Goal: Register for event/course

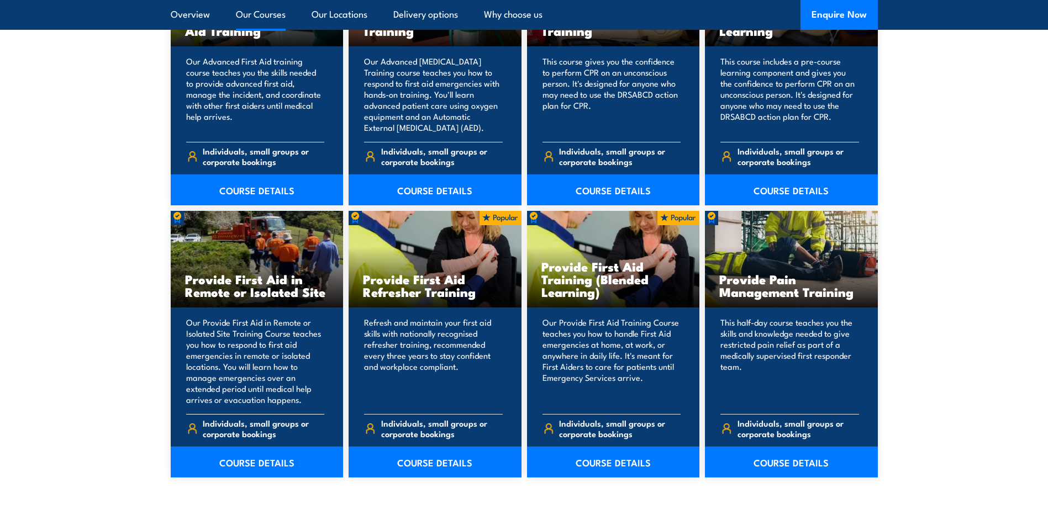
scroll to position [1547, 0]
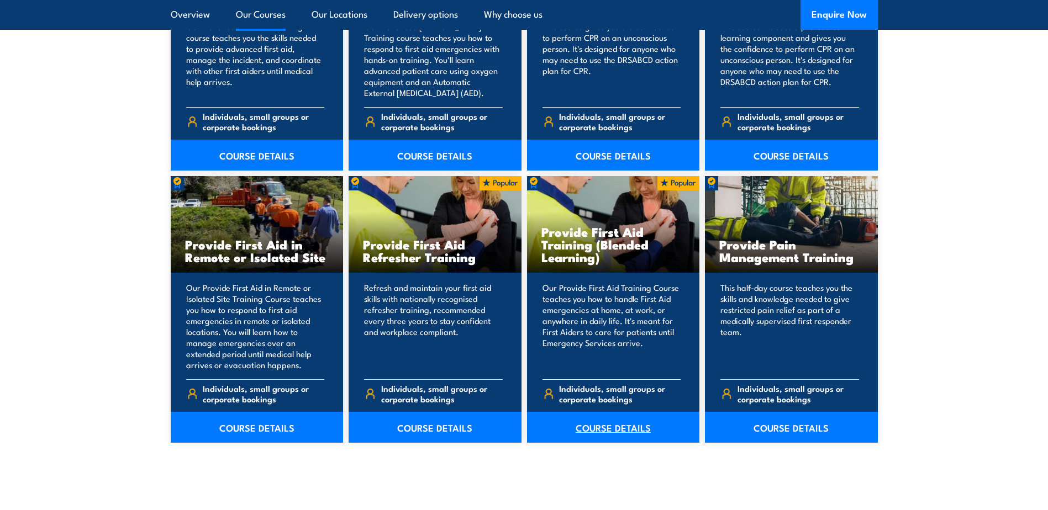
click at [617, 420] on link "COURSE DETAILS" at bounding box center [613, 427] width 173 height 31
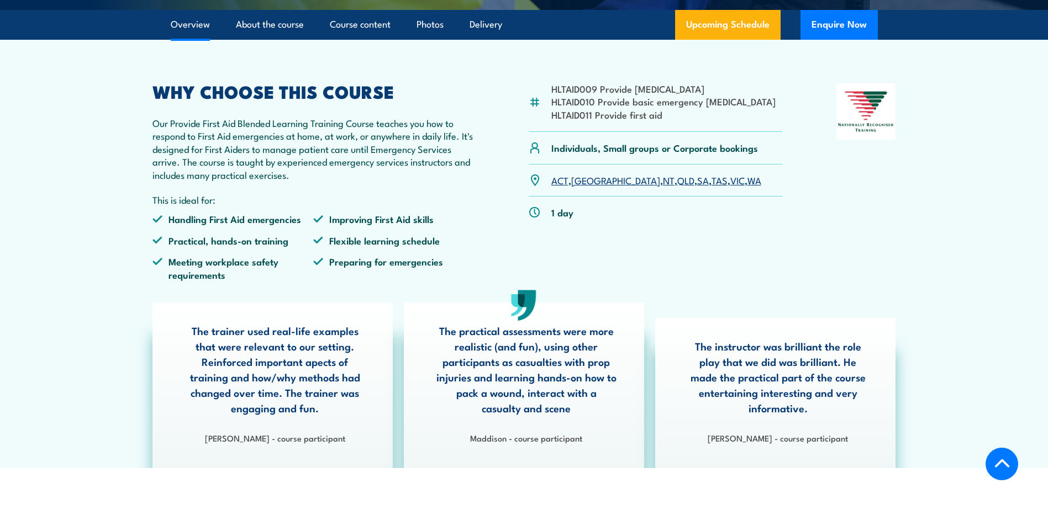
scroll to position [331, 0]
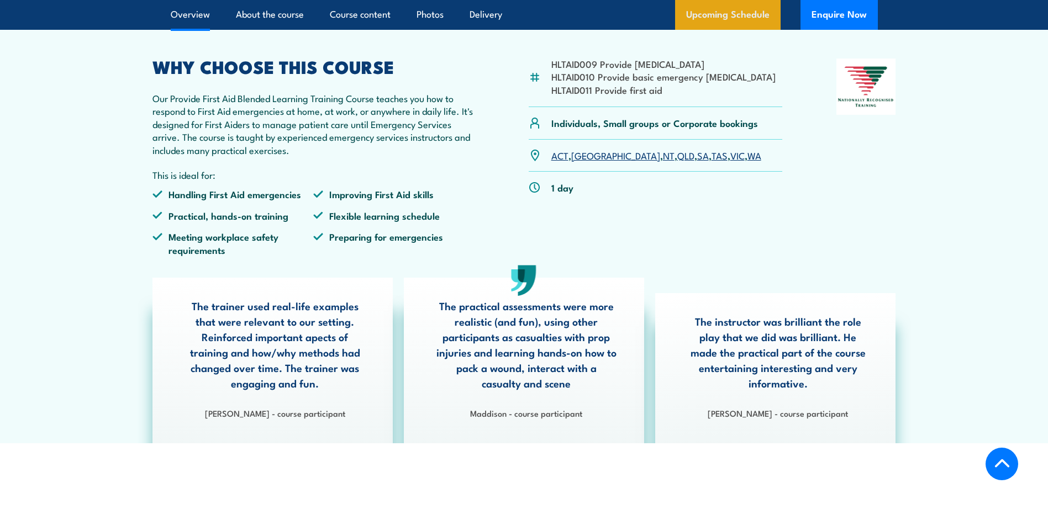
click at [726, 23] on link "Upcoming Schedule" at bounding box center [727, 15] width 105 height 30
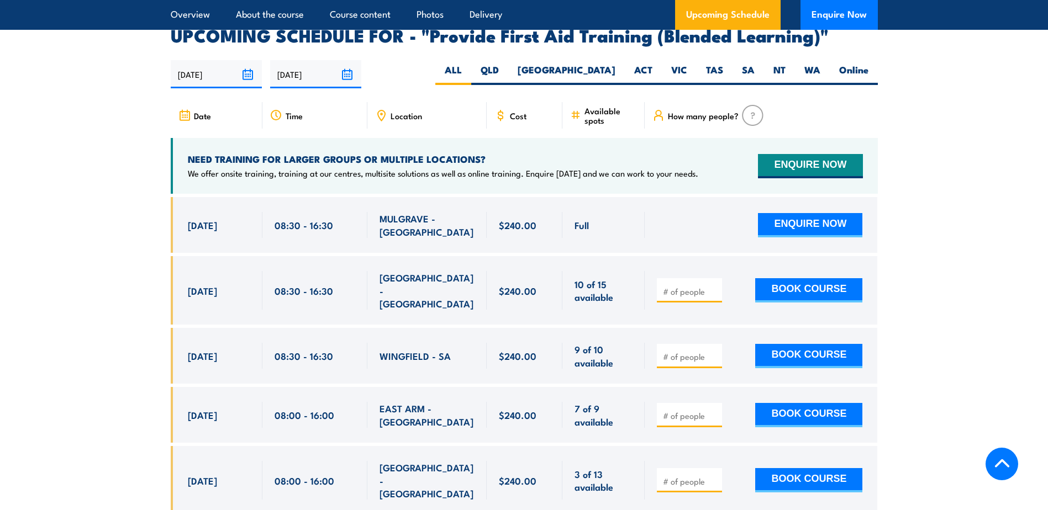
scroll to position [2134, 0]
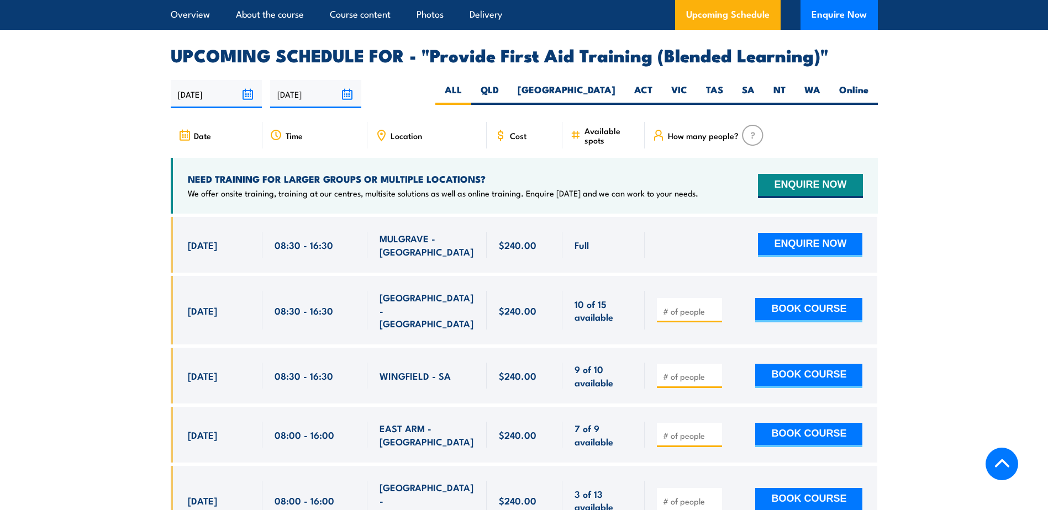
click at [397, 140] on span "Location" at bounding box center [406, 135] width 31 height 9
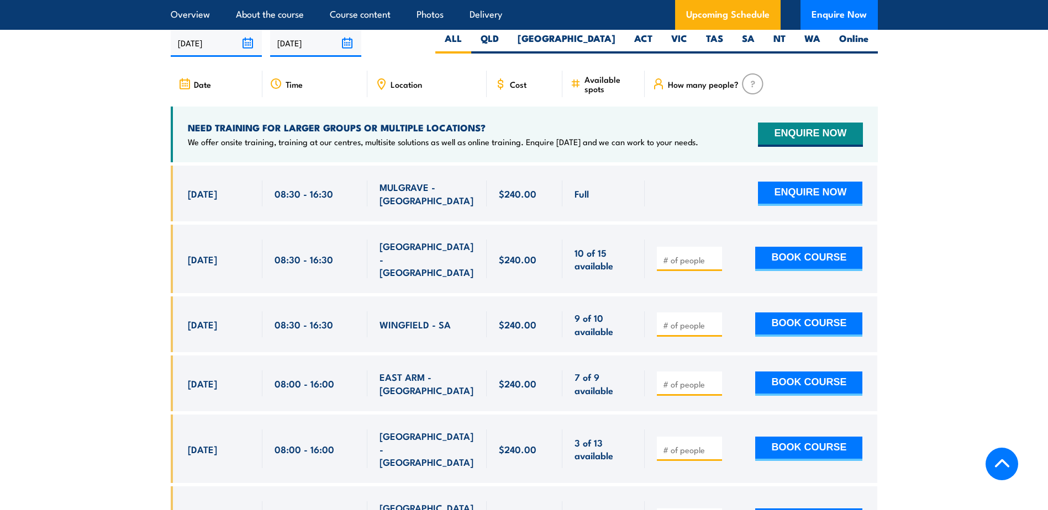
scroll to position [2079, 0]
